Goal: Information Seeking & Learning: Learn about a topic

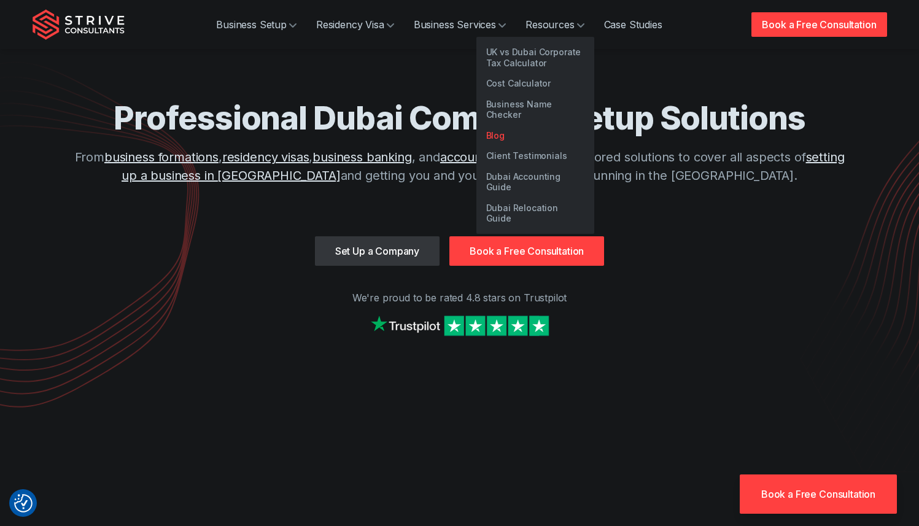
click at [519, 125] on link "Blog" at bounding box center [535, 135] width 118 height 21
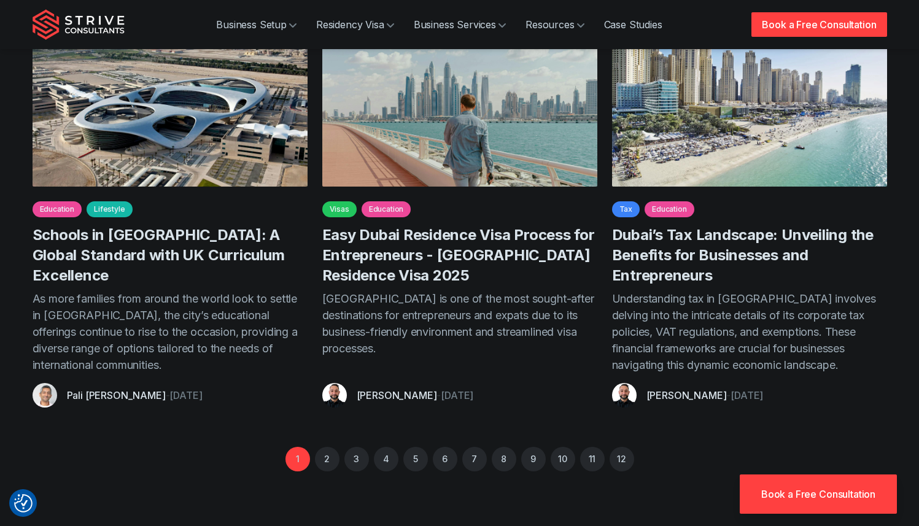
scroll to position [1028, 0]
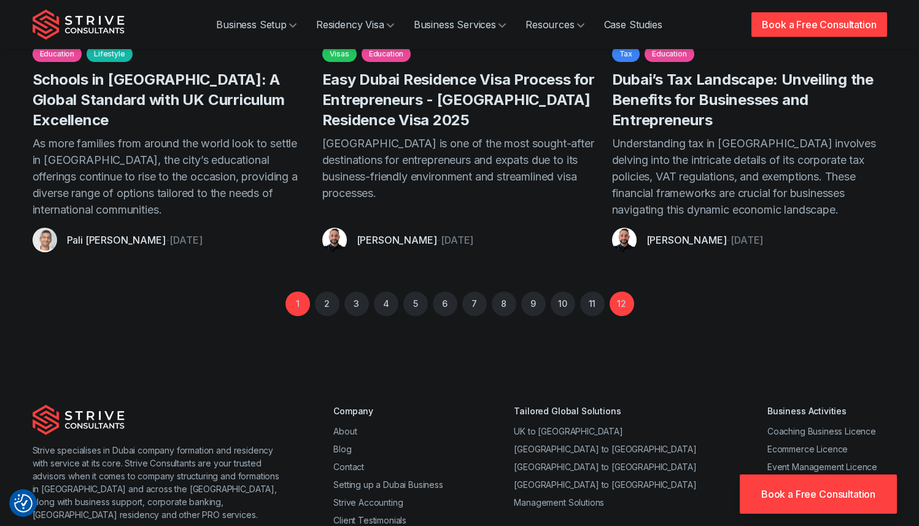
click at [620, 292] on link "12" at bounding box center [622, 304] width 25 height 25
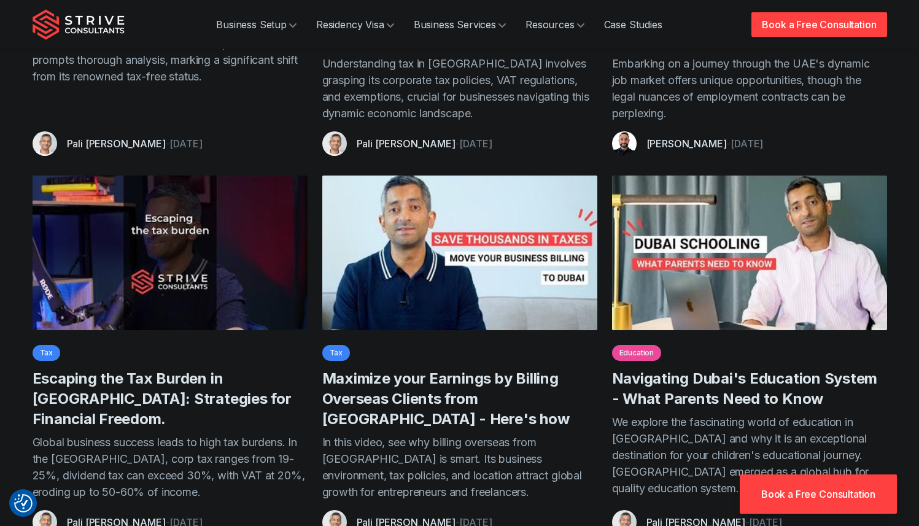
scroll to position [749, 0]
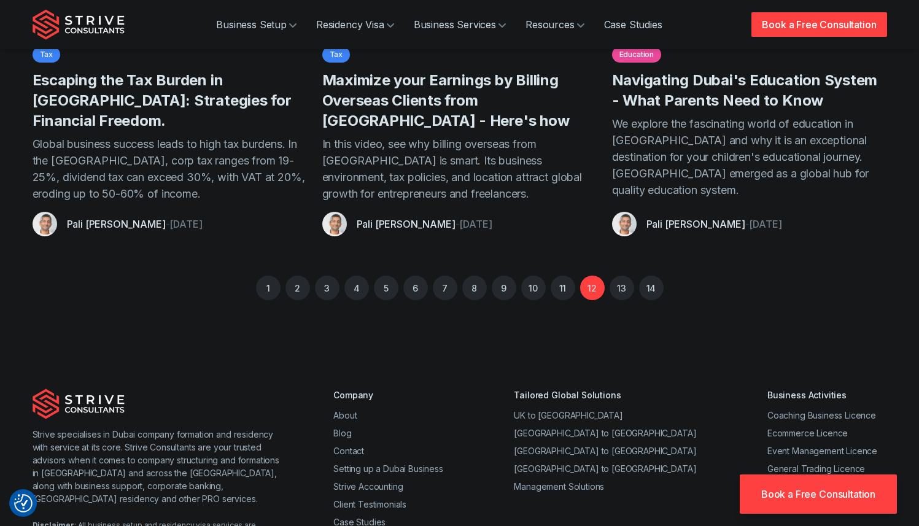
click at [664, 136] on p "We explore the fascinating world of education in [GEOGRAPHIC_DATA] and why it i…" at bounding box center [749, 158] width 275 height 87
click at [658, 97] on link "Navigating Dubai's Education System - What Parents Need to Know" at bounding box center [745, 90] width 266 height 38
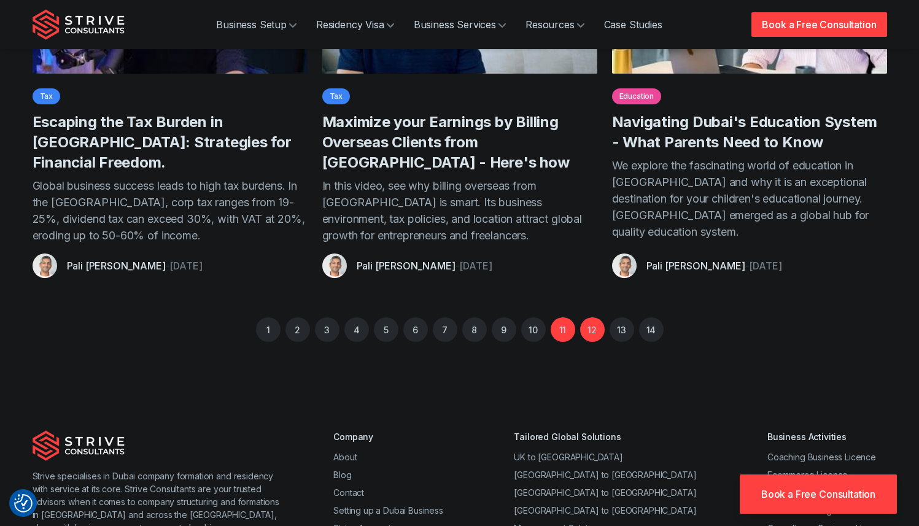
click at [561, 335] on link "11" at bounding box center [563, 329] width 25 height 25
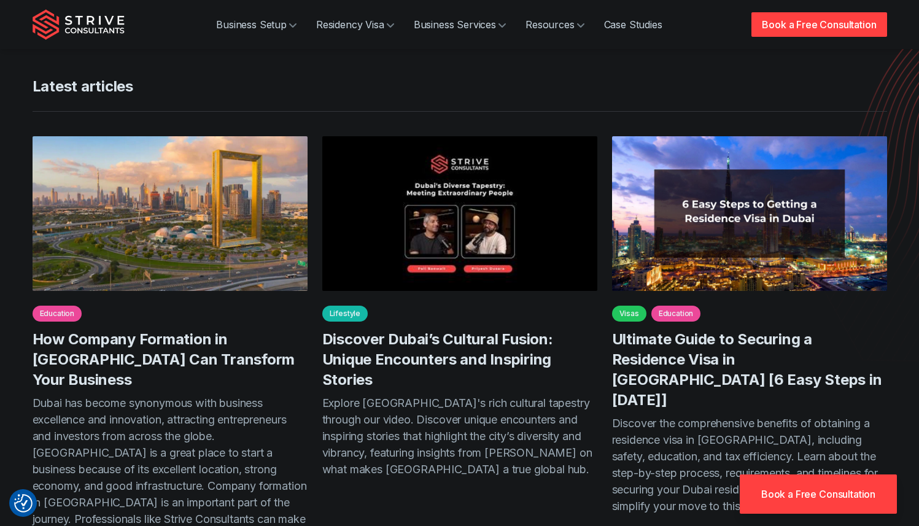
scroll to position [694, 0]
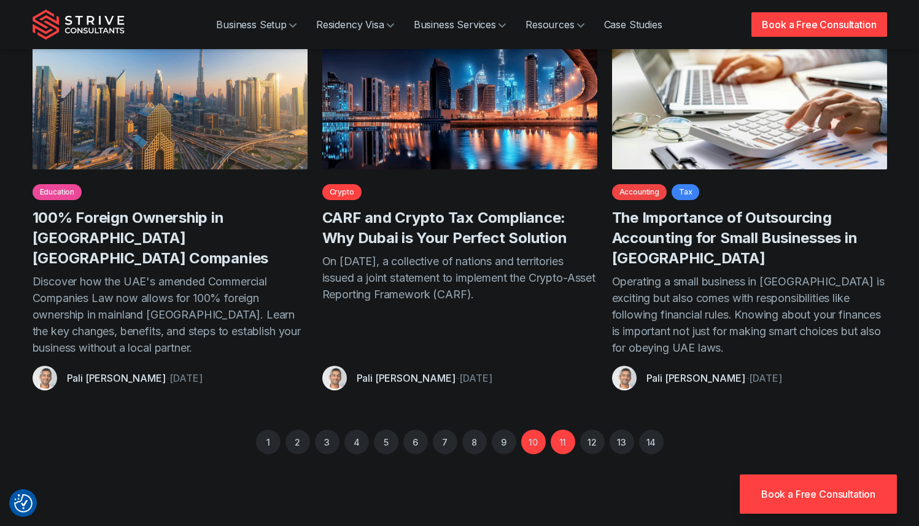
click at [535, 430] on link "10" at bounding box center [533, 442] width 25 height 25
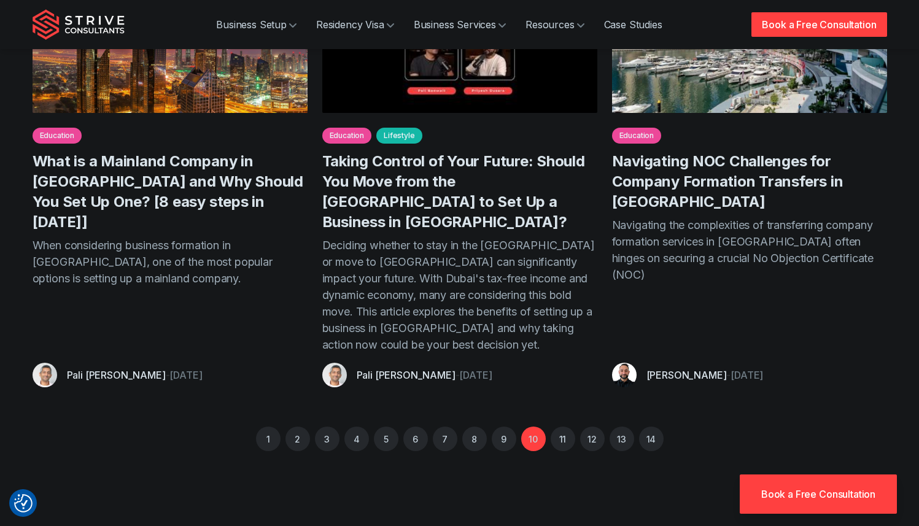
scroll to position [607, 0]
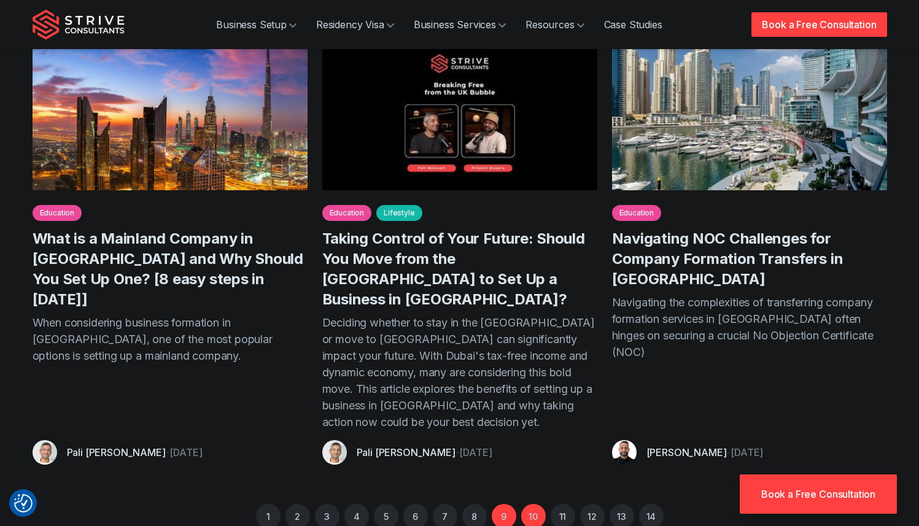
click at [511, 504] on link "9" at bounding box center [504, 516] width 25 height 25
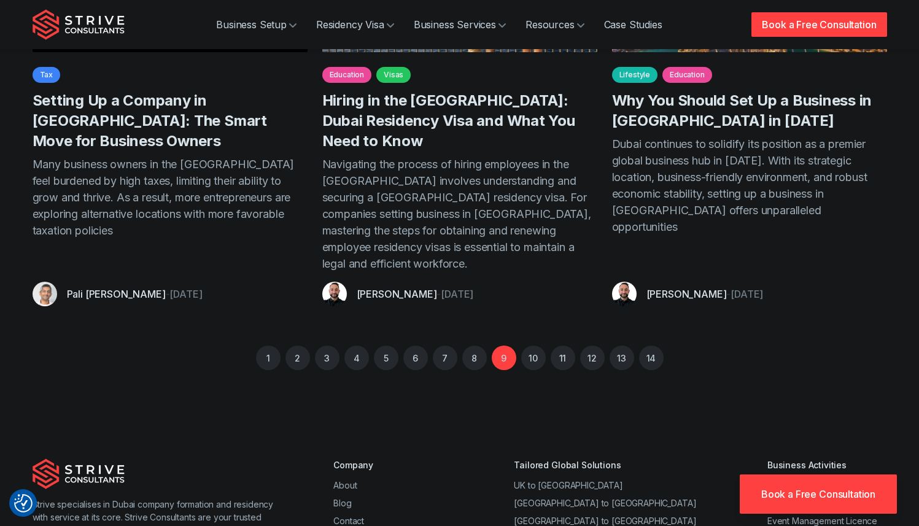
scroll to position [793, 0]
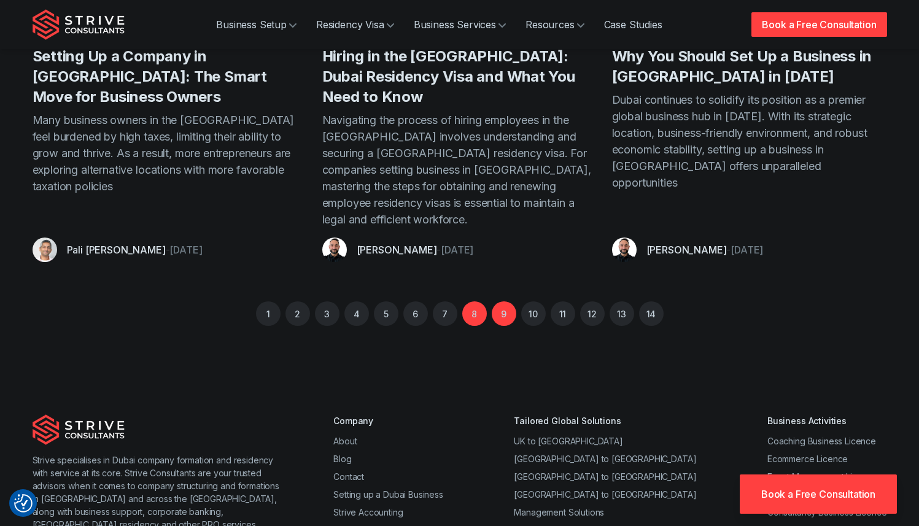
click at [475, 301] on link "8" at bounding box center [474, 313] width 25 height 25
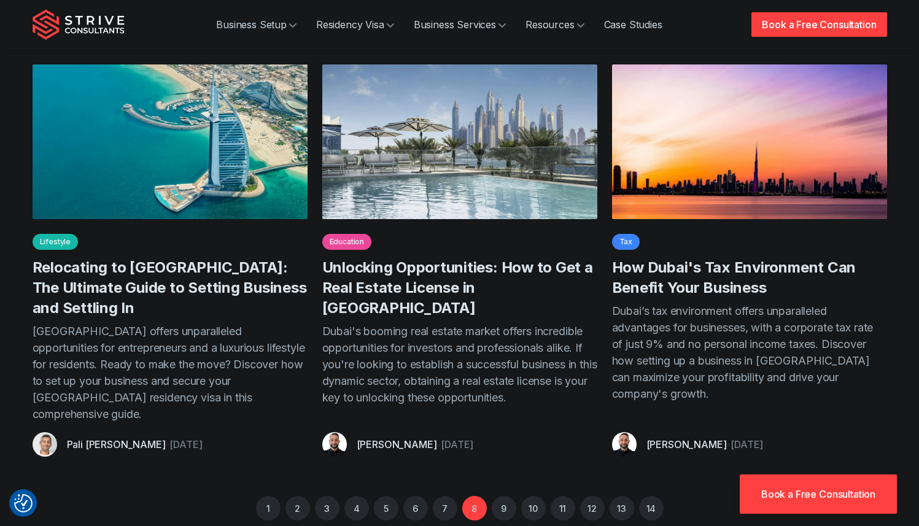
scroll to position [582, 0]
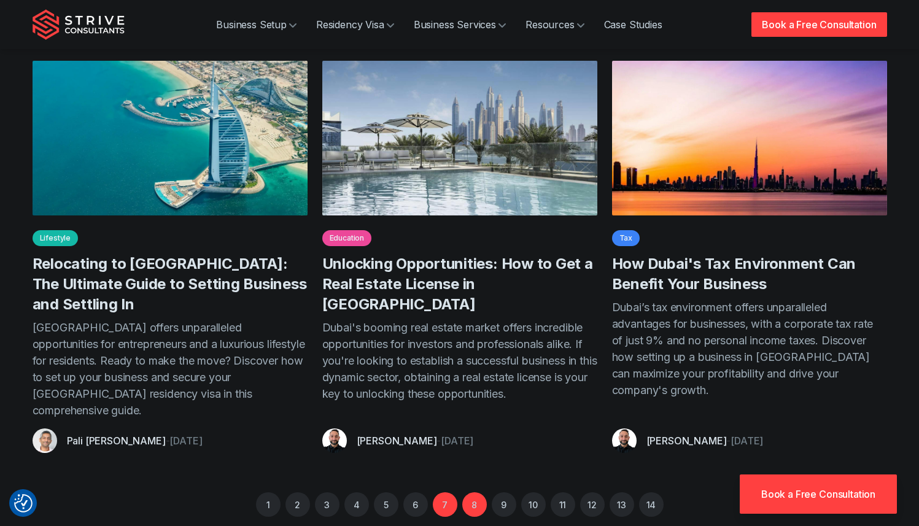
click at [440, 492] on link "7" at bounding box center [445, 504] width 25 height 25
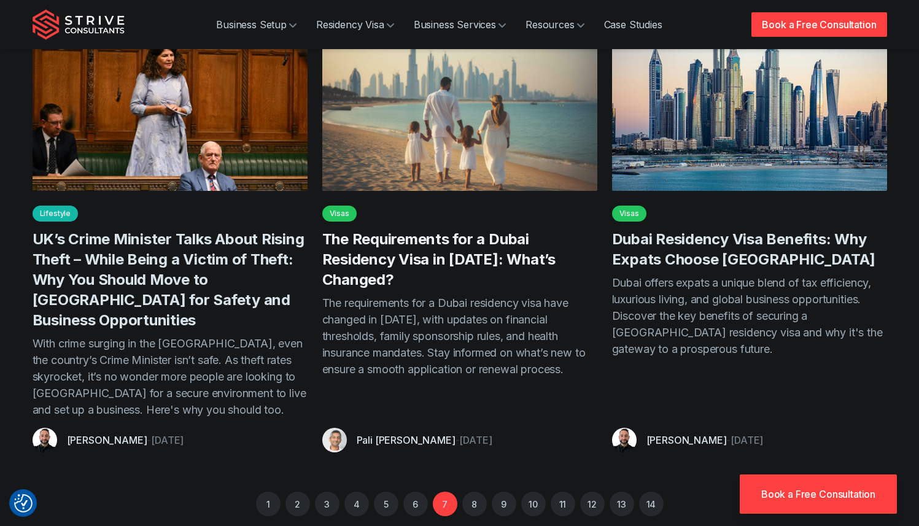
scroll to position [795, 0]
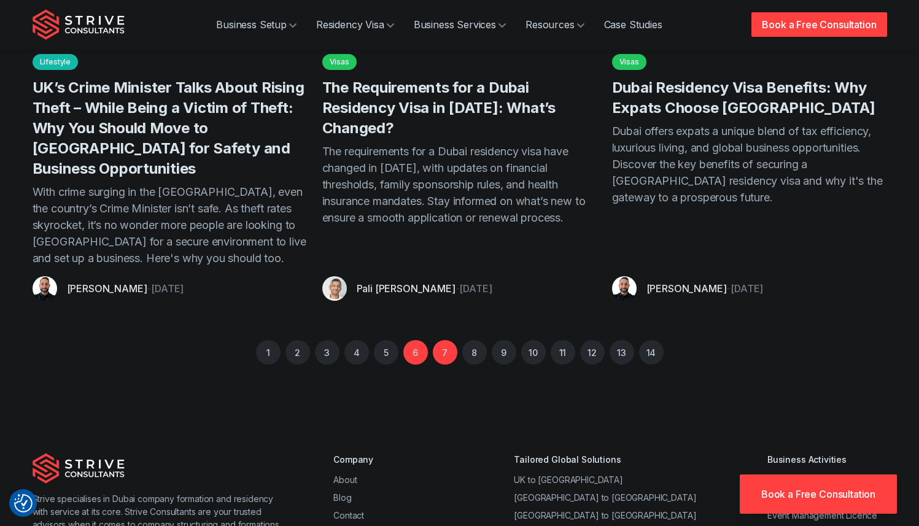
click at [419, 340] on link "6" at bounding box center [415, 352] width 25 height 25
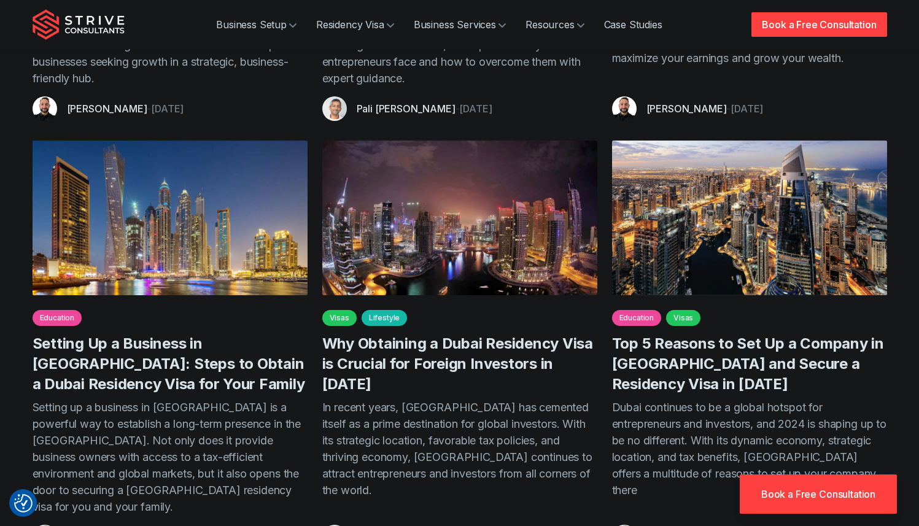
scroll to position [753, 0]
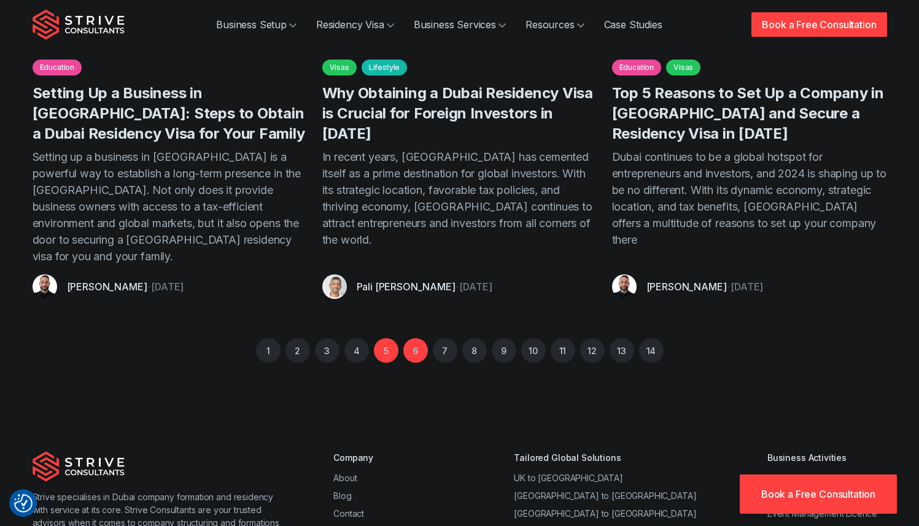
click at [386, 338] on link "5" at bounding box center [386, 350] width 25 height 25
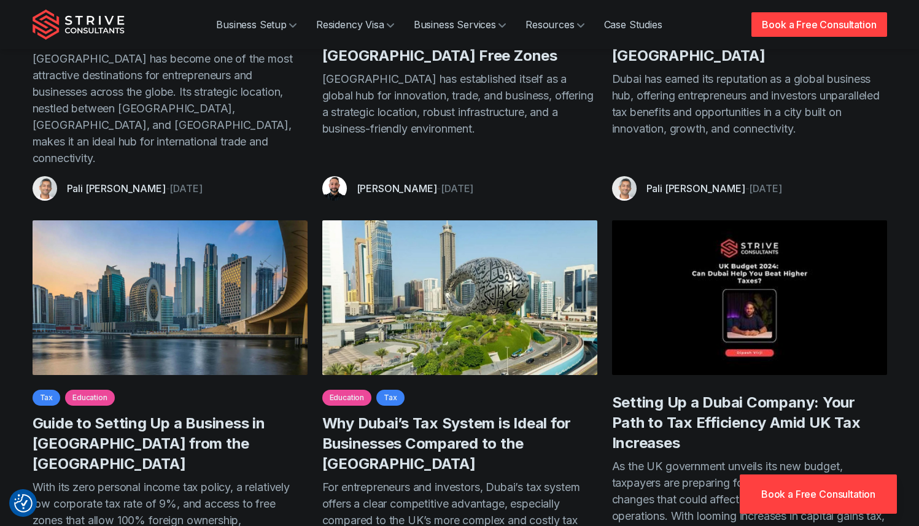
scroll to position [696, 0]
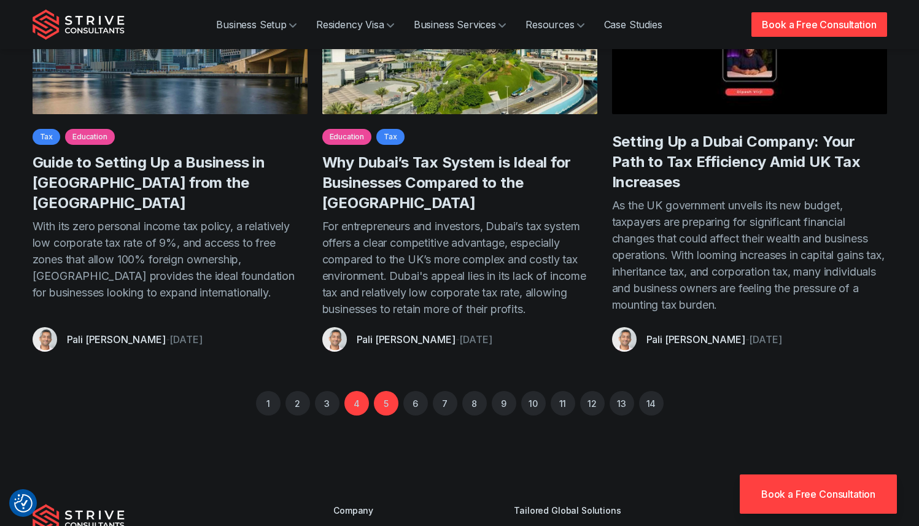
click at [356, 391] on link "4" at bounding box center [356, 403] width 25 height 25
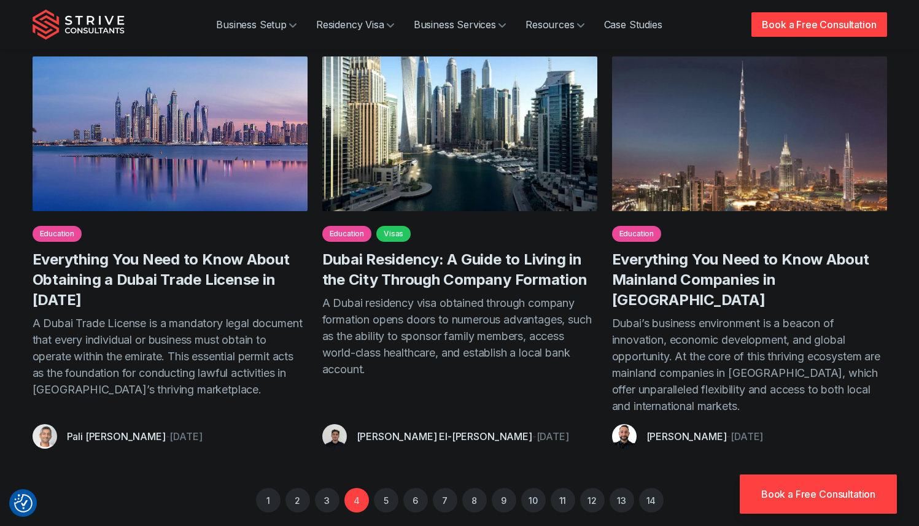
scroll to position [620, 0]
click at [320, 487] on link "3" at bounding box center [327, 499] width 25 height 25
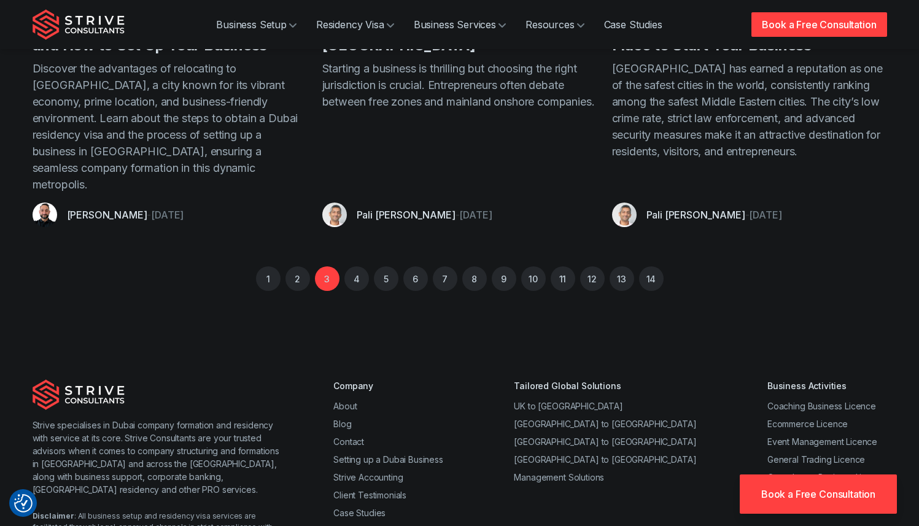
scroll to position [918, 0]
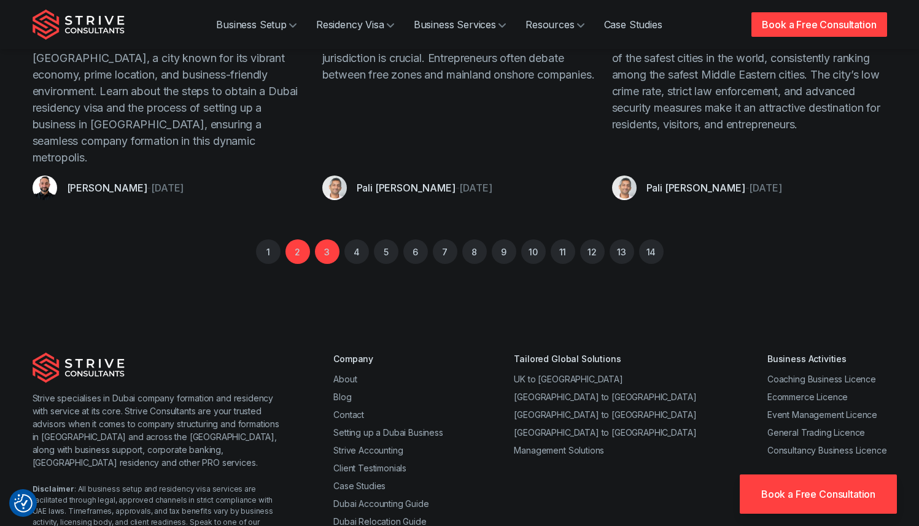
click at [289, 239] on link "2" at bounding box center [297, 251] width 25 height 25
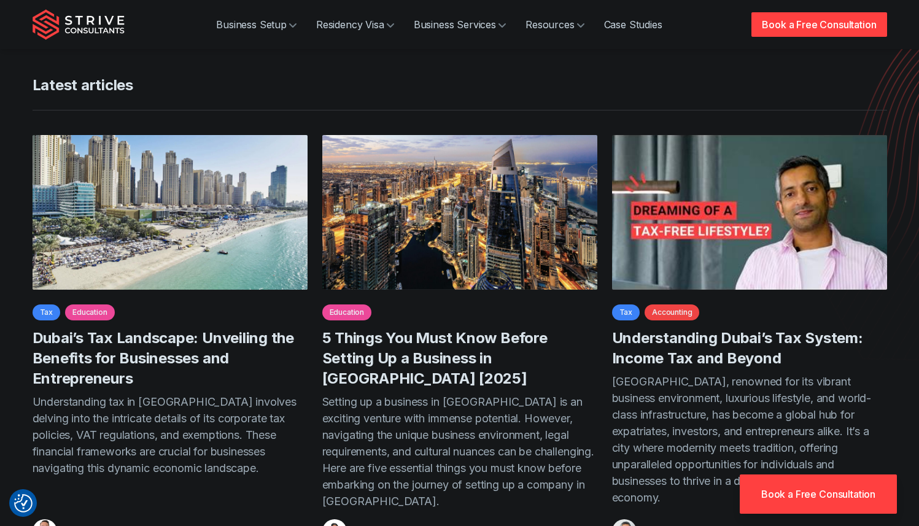
scroll to position [138, 0]
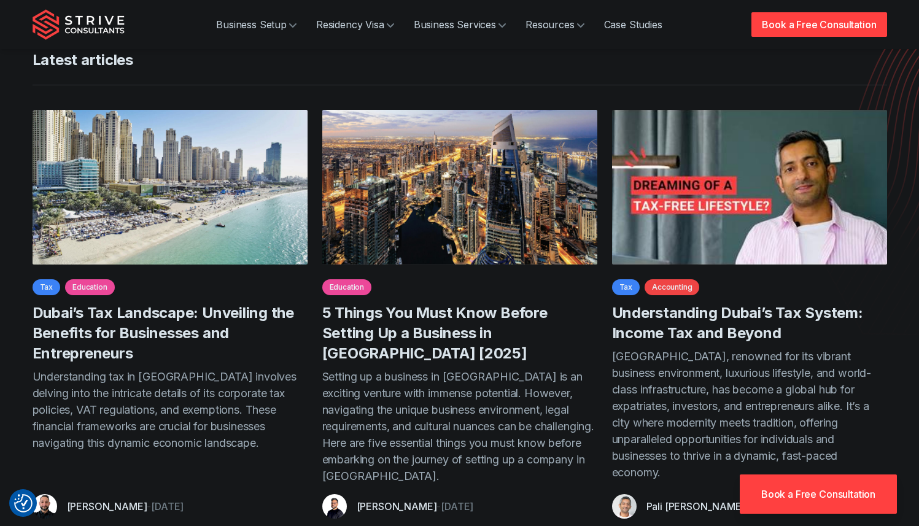
click at [446, 322] on h3 "5 Things You Must Know Before Setting Up a Business in [GEOGRAPHIC_DATA] [2025]" at bounding box center [459, 333] width 275 height 61
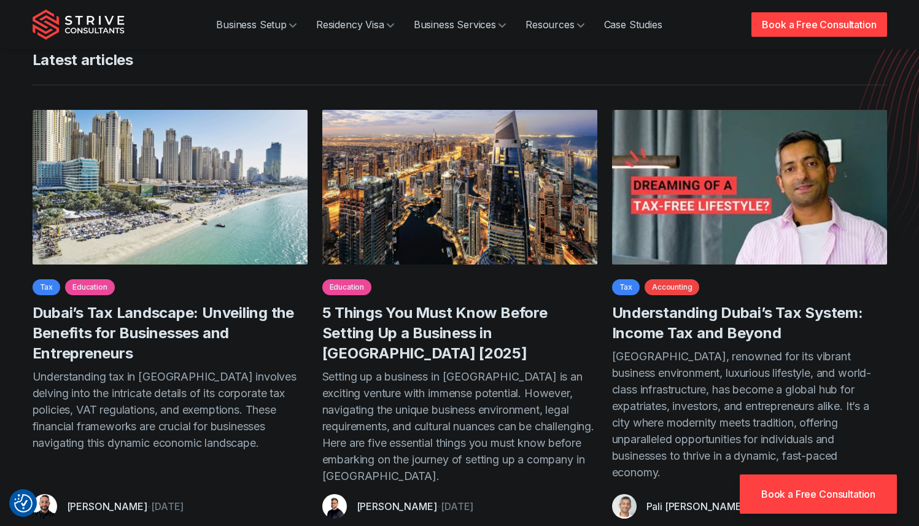
click at [416, 225] on img at bounding box center [459, 187] width 289 height 163
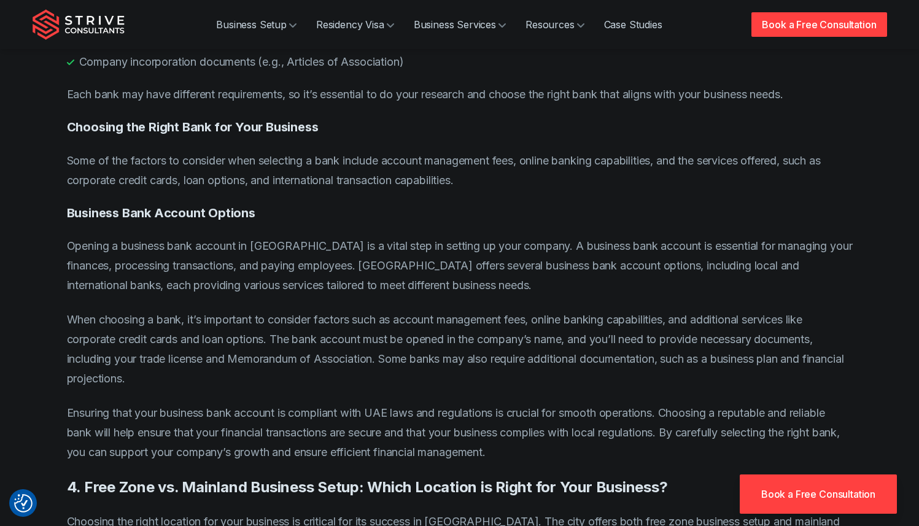
scroll to position [5366, 0]
